Goal: Task Accomplishment & Management: Use online tool/utility

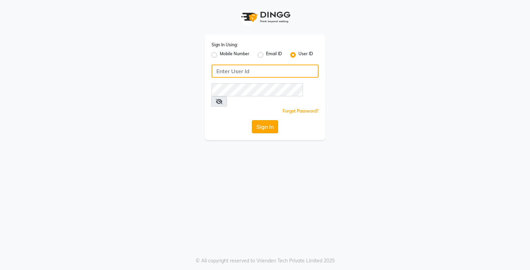
type input "e3750-21"
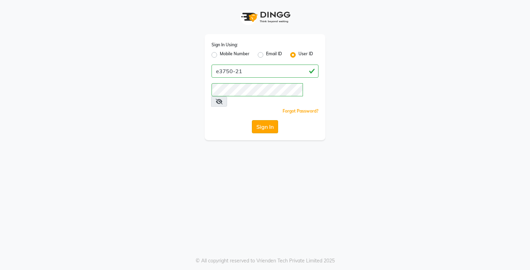
click at [258, 123] on button "Sign In" at bounding box center [265, 126] width 26 height 13
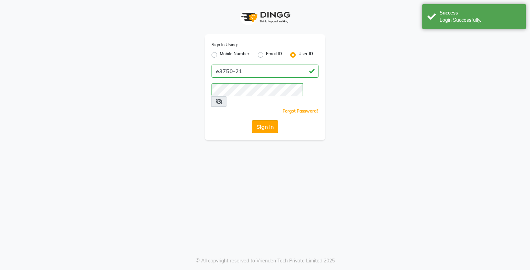
select select "service"
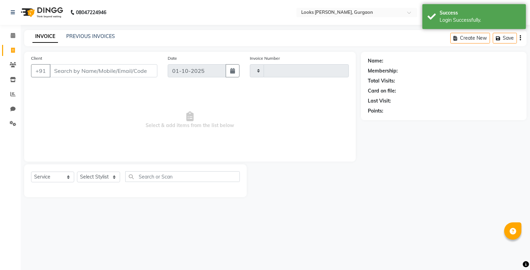
select select "en"
type input "1966"
select select "8452"
click at [15, 40] on link "Calendar" at bounding box center [10, 35] width 17 height 11
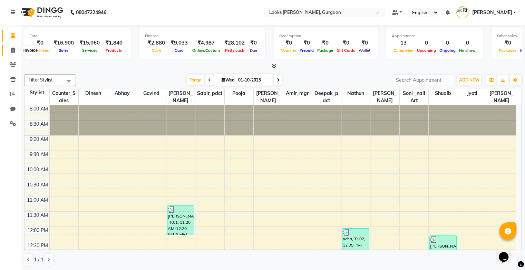
click at [15, 52] on span at bounding box center [13, 51] width 12 height 8
select select "service"
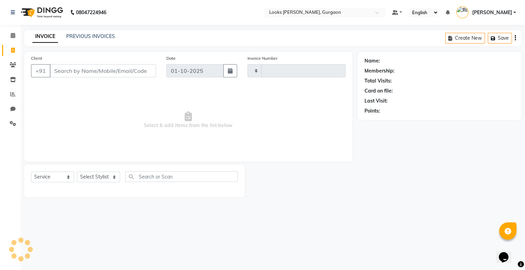
type input "1966"
select select "8452"
click at [99, 38] on link "PREVIOUS INVOICES" at bounding box center [90, 36] width 49 height 6
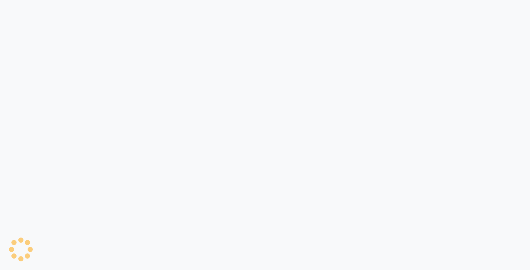
select select "service"
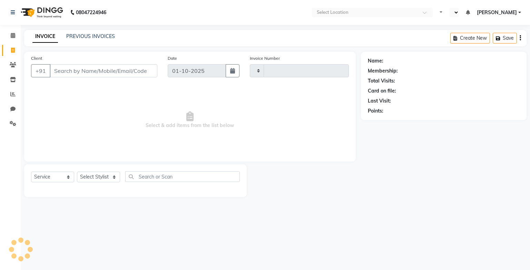
type input "1967"
select select "en"
select select "8452"
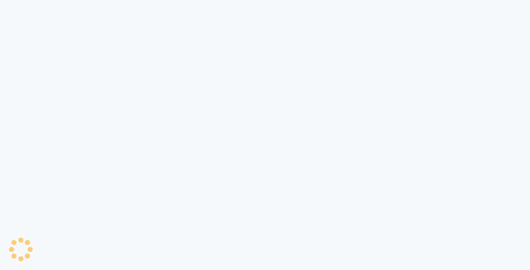
select select "service"
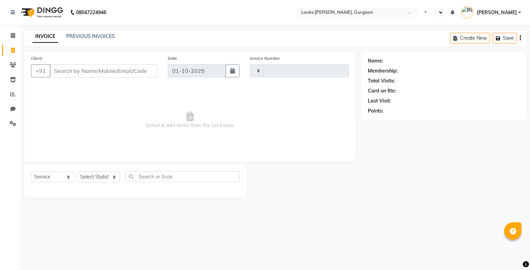
type input "1967"
select select "en"
select select "8452"
click at [13, 36] on icon at bounding box center [13, 35] width 4 height 5
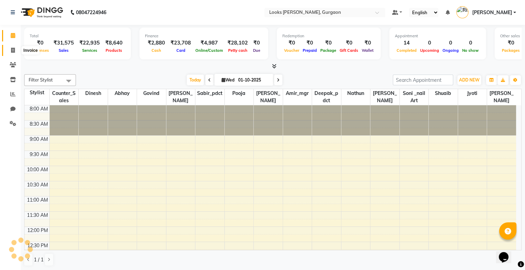
scroll to position [211, 0]
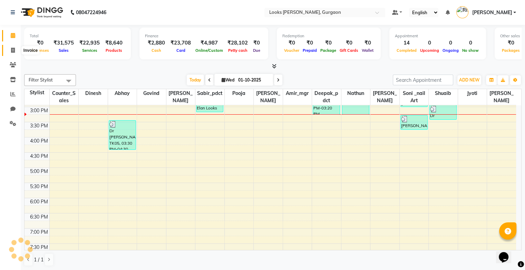
click at [12, 51] on icon at bounding box center [13, 50] width 4 height 5
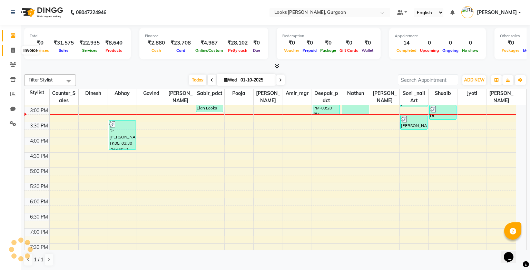
select select "service"
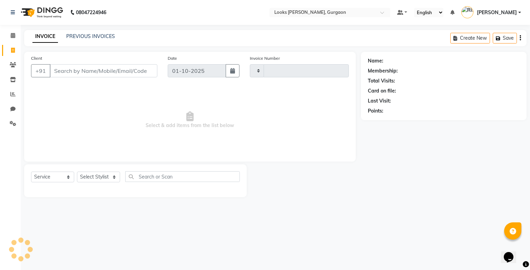
type input "1967"
select select "8452"
click at [86, 32] on div "INVOICE PREVIOUS INVOICES Create New Save" at bounding box center [275, 38] width 503 height 16
click at [88, 34] on link "PREVIOUS INVOICES" at bounding box center [90, 36] width 49 height 6
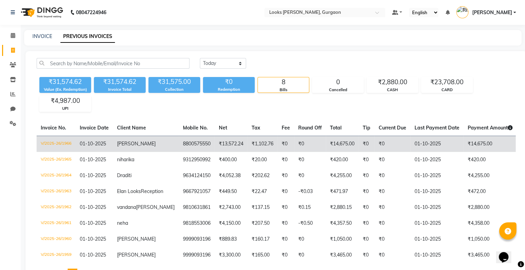
click at [69, 144] on td "V/2025-26/1966" at bounding box center [56, 144] width 39 height 16
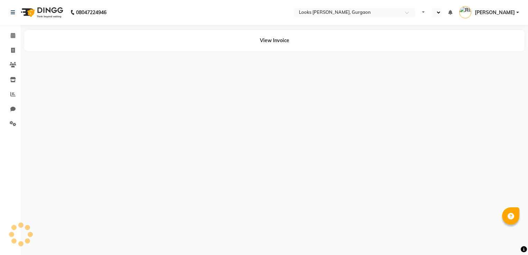
select select "en"
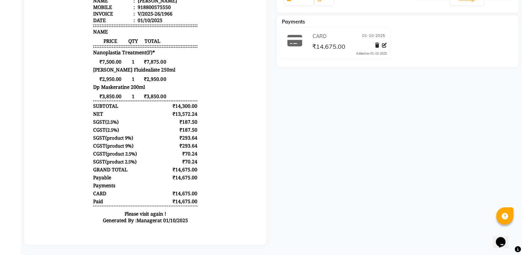
scroll to position [167, 0]
drag, startPoint x: 503, startPoint y: 166, endPoint x: 527, endPoint y: 76, distance: 93.3
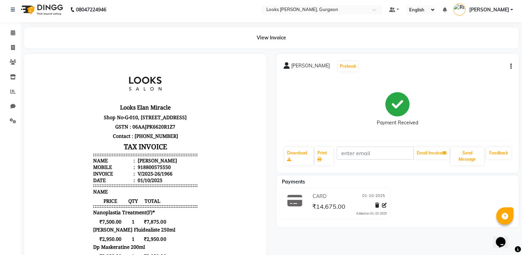
scroll to position [0, 0]
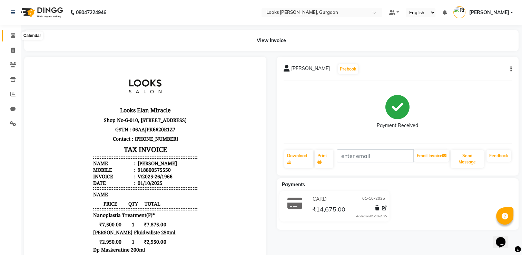
click at [12, 38] on icon at bounding box center [13, 35] width 4 height 5
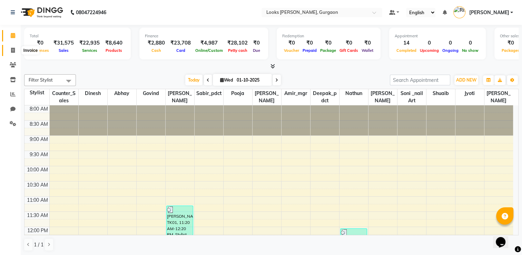
click at [13, 52] on icon at bounding box center [13, 50] width 4 height 5
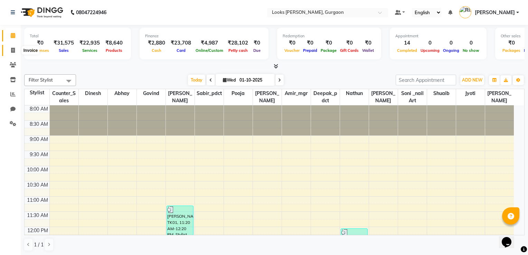
select select "service"
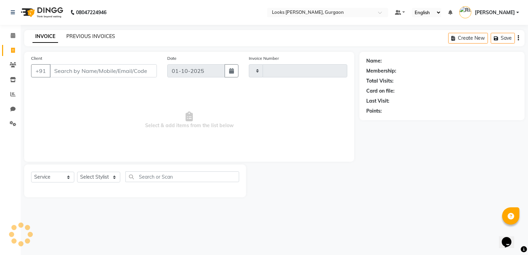
click at [93, 36] on link "PREVIOUS INVOICES" at bounding box center [90, 36] width 49 height 6
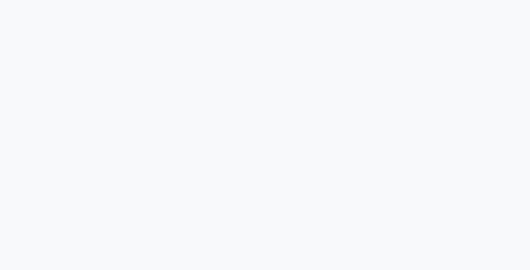
select select "service"
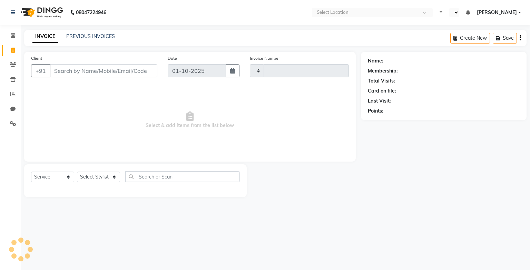
type input "1967"
select select "en"
select select "8452"
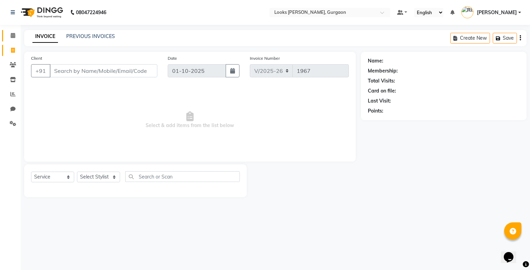
click at [14, 41] on link "Calendar" at bounding box center [10, 35] width 17 height 11
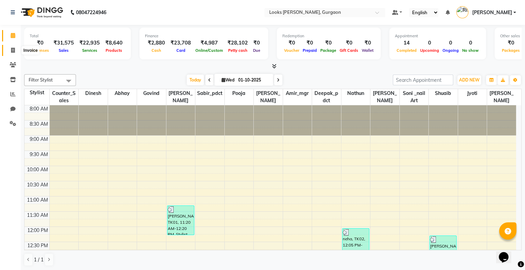
click at [14, 52] on icon at bounding box center [13, 50] width 4 height 5
select select "service"
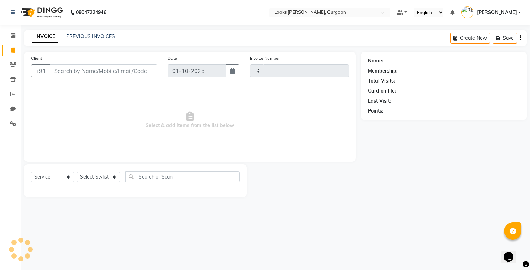
type input "1967"
select select "8452"
click at [15, 36] on span at bounding box center [13, 36] width 12 height 8
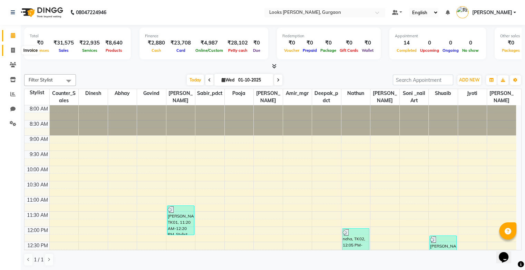
click at [16, 51] on span at bounding box center [13, 51] width 12 height 8
select select "service"
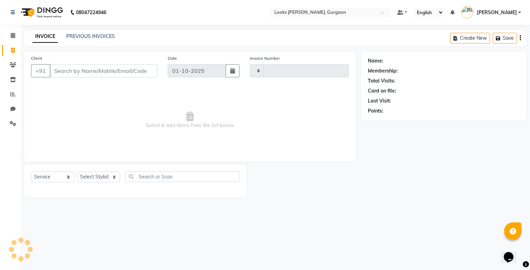
type input "1967"
select select "8452"
click at [86, 40] on div "PREVIOUS INVOICES" at bounding box center [90, 36] width 49 height 7
click at [87, 37] on link "PREVIOUS INVOICES" at bounding box center [90, 36] width 49 height 6
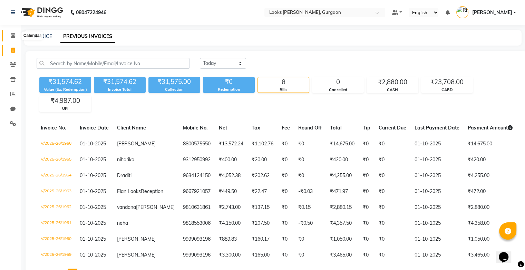
click at [12, 37] on icon at bounding box center [13, 35] width 4 height 5
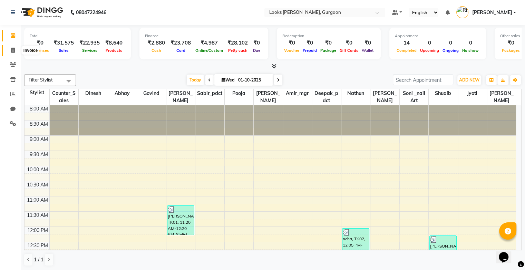
click at [13, 50] on icon at bounding box center [13, 50] width 4 height 5
select select "service"
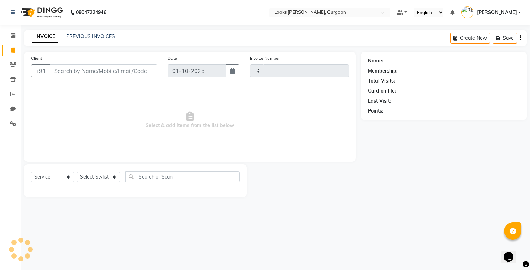
type input "1967"
select select "8452"
click at [12, 33] on icon at bounding box center [13, 35] width 4 height 5
